Goal: Transaction & Acquisition: Obtain resource

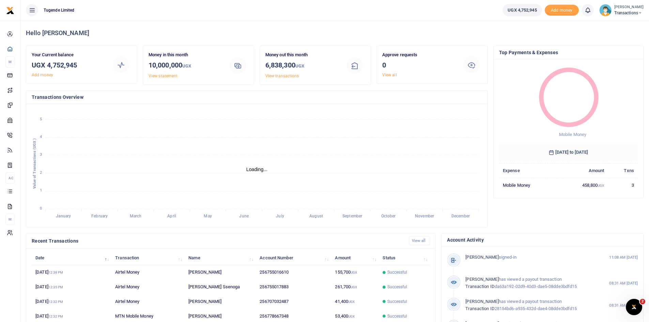
scroll to position [5, 5]
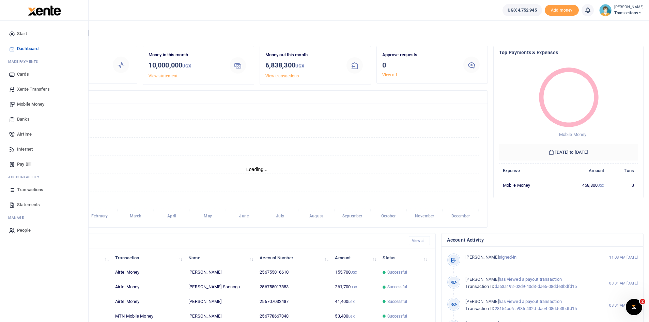
click at [30, 205] on span "Statements" at bounding box center [28, 204] width 23 height 7
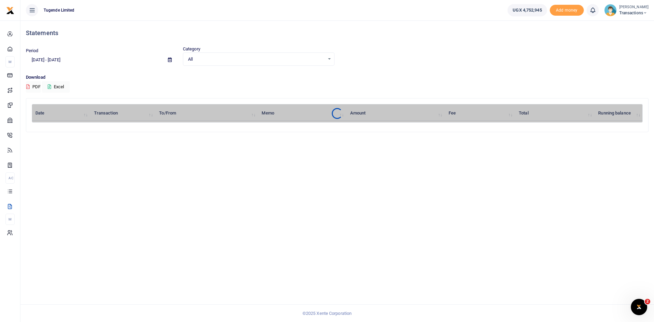
click at [169, 59] on icon at bounding box center [170, 60] width 4 height 4
click at [44, 126] on li "Last Month" at bounding box center [50, 126] width 48 height 11
type input "08/01/2025 - 08/31/2025"
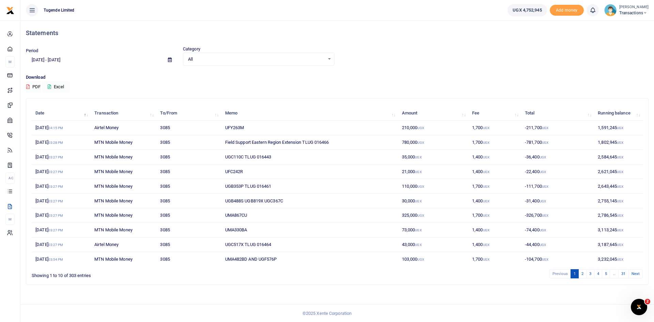
click at [58, 85] on button "Excel" at bounding box center [56, 87] width 28 height 12
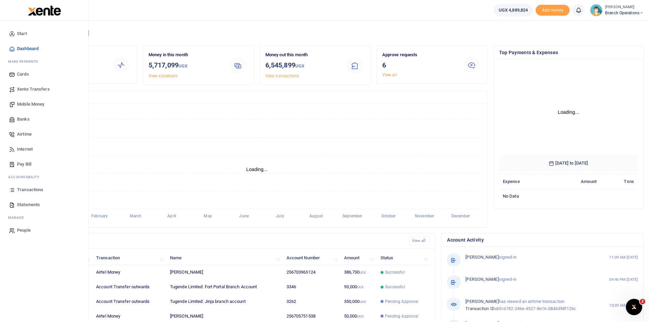
click at [27, 204] on span "Statements" at bounding box center [28, 204] width 23 height 7
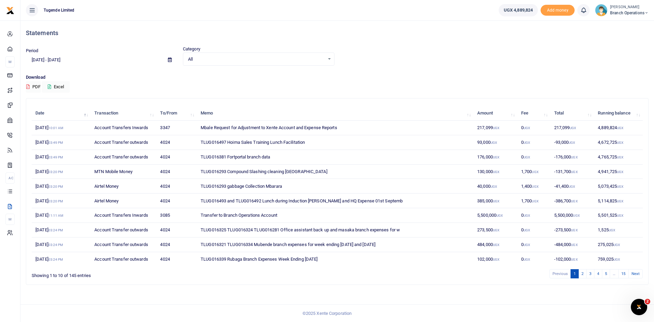
click at [168, 59] on icon at bounding box center [170, 60] width 4 height 4
click at [52, 125] on li "Last Month" at bounding box center [50, 126] width 48 height 11
type input "08/01/2025 - 08/31/2025"
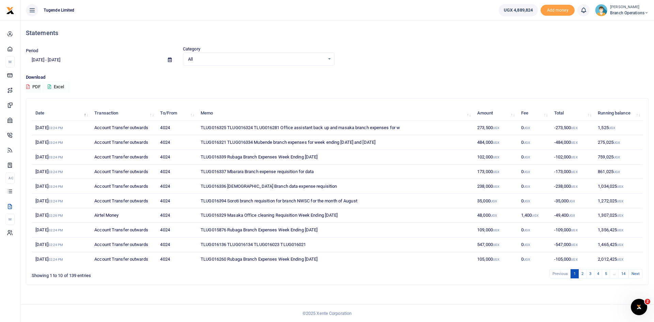
click at [57, 84] on button "Excel" at bounding box center [56, 87] width 28 height 12
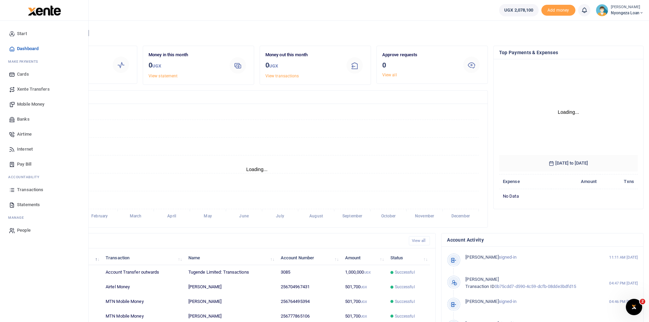
click at [29, 203] on span "Statements" at bounding box center [28, 204] width 23 height 7
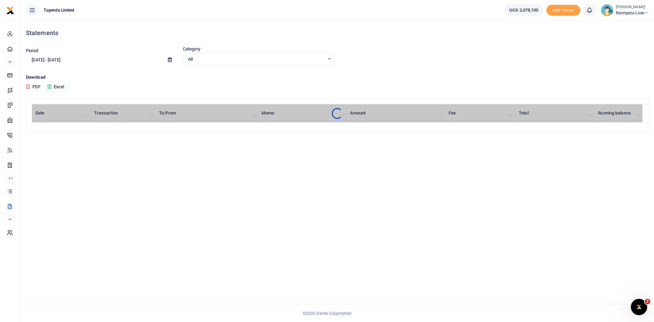
click at [168, 59] on icon at bounding box center [170, 60] width 4 height 4
click at [46, 125] on li "Last Month" at bounding box center [50, 126] width 48 height 11
type input "[DATE] - [DATE]"
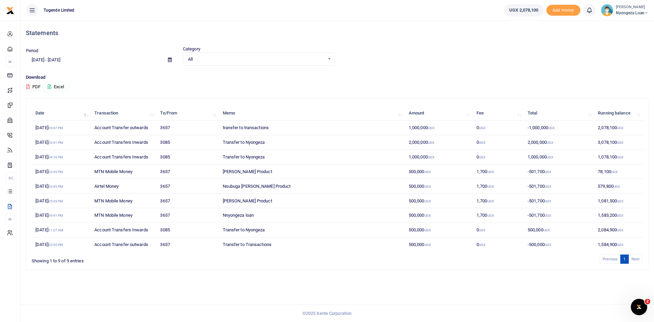
click at [60, 85] on button "Excel" at bounding box center [56, 87] width 28 height 12
